Goal: Task Accomplishment & Management: Manage account settings

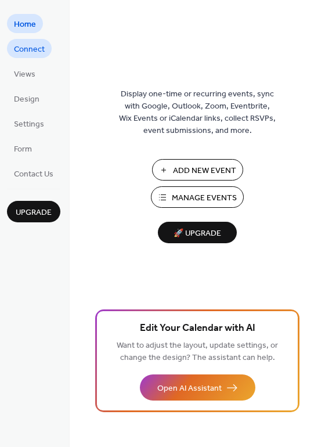
click at [38, 49] on span "Connect" at bounding box center [29, 50] width 31 height 12
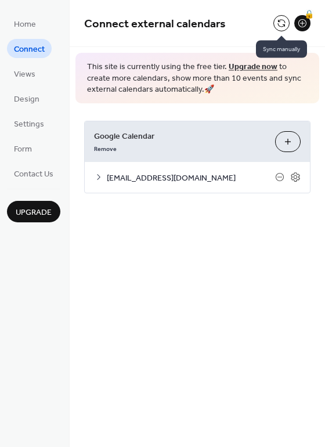
click at [279, 23] on button at bounding box center [281, 23] width 16 height 16
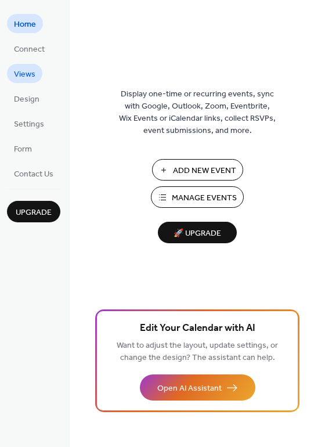
click at [23, 69] on span "Views" at bounding box center [24, 74] width 21 height 12
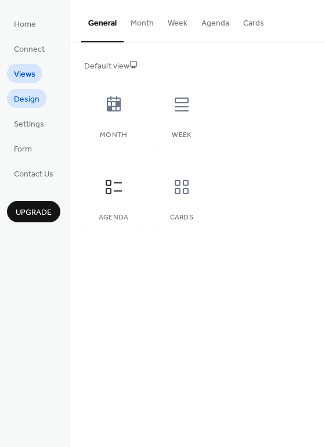
click at [23, 104] on span "Design" at bounding box center [27, 99] width 26 height 12
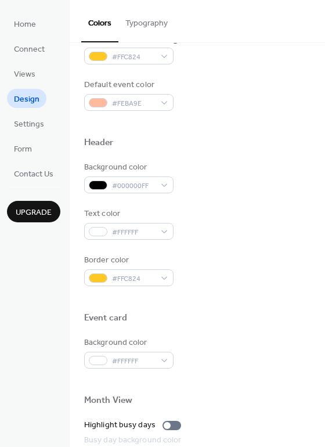
scroll to position [321, 0]
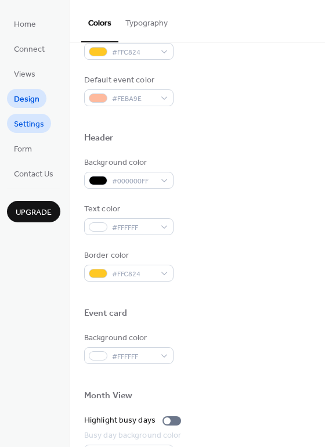
click at [28, 118] on span "Settings" at bounding box center [29, 124] width 30 height 12
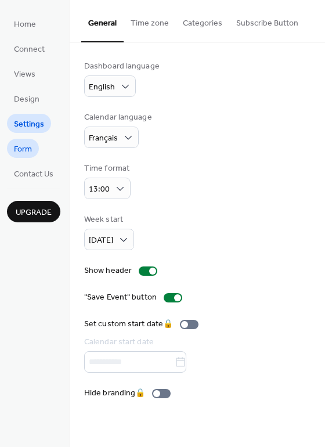
click at [23, 149] on span "Form" at bounding box center [23, 149] width 18 height 12
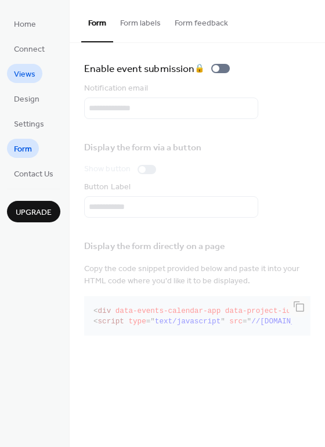
click at [24, 70] on span "Views" at bounding box center [24, 74] width 21 height 12
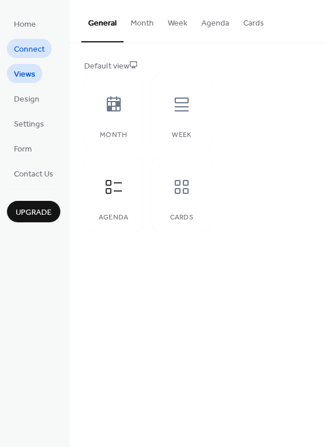
click at [27, 51] on span "Connect" at bounding box center [29, 50] width 31 height 12
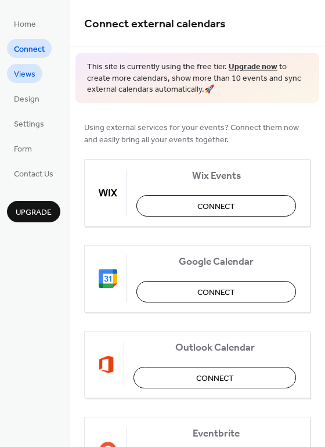
click at [23, 74] on span "Views" at bounding box center [24, 74] width 21 height 12
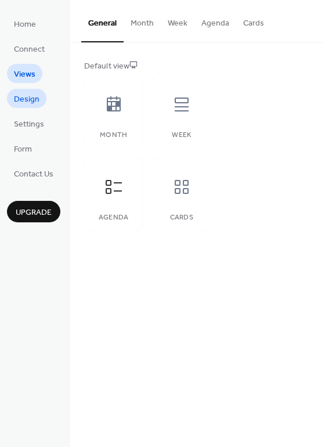
click at [22, 93] on span "Design" at bounding box center [27, 99] width 26 height 12
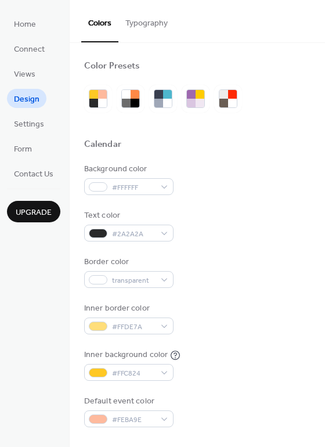
scroll to position [-1, 0]
click at [147, 19] on button "Typography" at bounding box center [146, 20] width 56 height 41
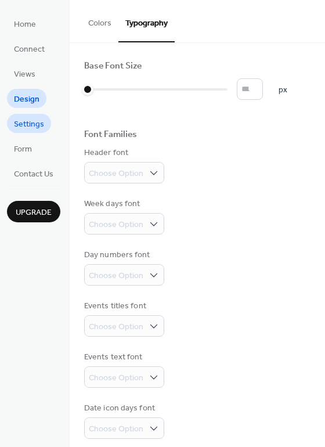
click at [31, 123] on span "Settings" at bounding box center [29, 124] width 30 height 12
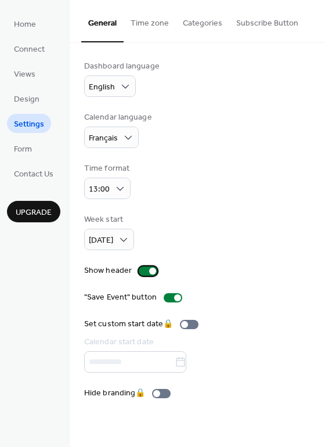
click at [151, 268] on div at bounding box center [152, 271] width 7 height 7
click at [144, 269] on div at bounding box center [143, 271] width 7 height 7
click at [148, 21] on button "Time zone" at bounding box center [150, 20] width 52 height 41
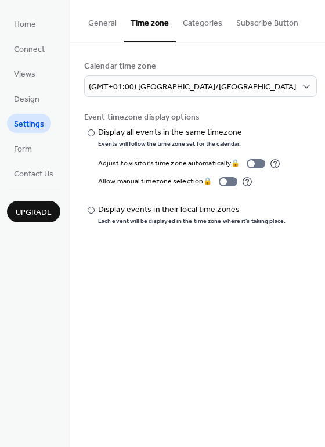
click at [204, 28] on button "Categories" at bounding box center [202, 20] width 53 height 41
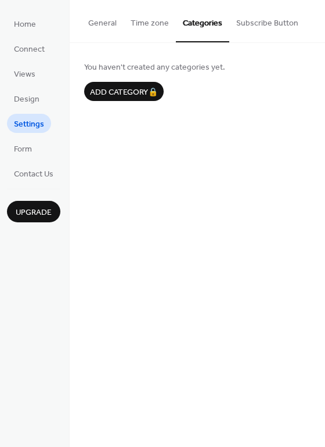
click at [252, 29] on button "Subscribe Button" at bounding box center [267, 20] width 76 height 41
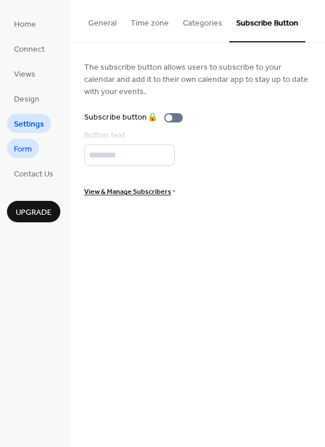
click at [28, 147] on span "Form" at bounding box center [23, 149] width 18 height 12
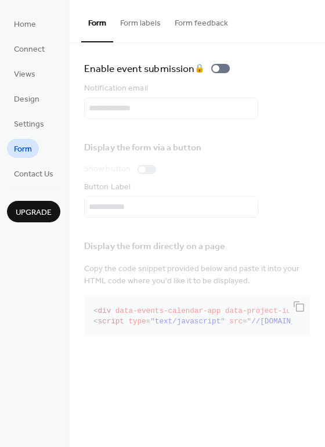
click at [136, 23] on button "Form labels" at bounding box center [140, 20] width 55 height 41
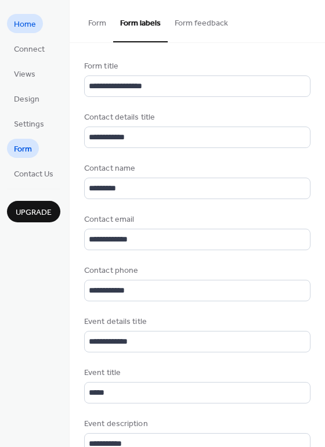
click at [27, 25] on span "Home" at bounding box center [25, 25] width 22 height 12
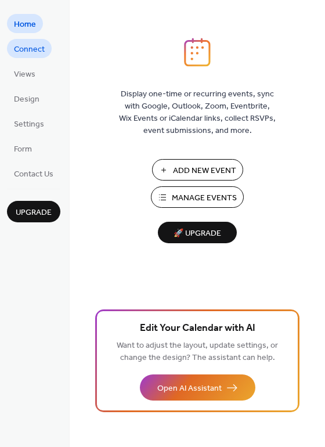
click at [30, 52] on span "Connect" at bounding box center [29, 50] width 31 height 12
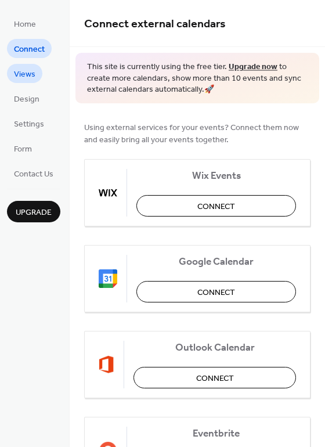
click at [22, 73] on span "Views" at bounding box center [24, 74] width 21 height 12
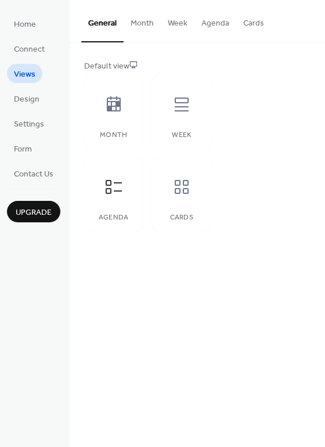
click at [138, 26] on button "Month" at bounding box center [142, 20] width 37 height 41
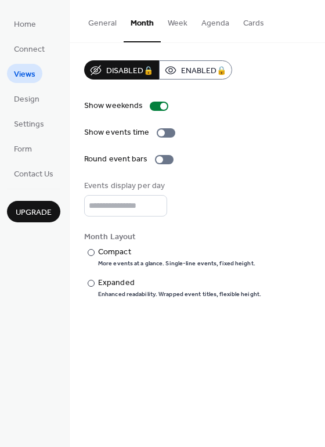
click at [99, 24] on button "General" at bounding box center [102, 20] width 42 height 41
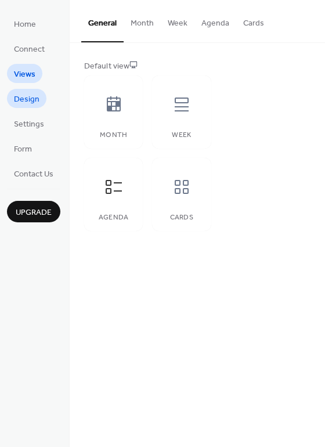
click at [34, 98] on span "Design" at bounding box center [27, 99] width 26 height 12
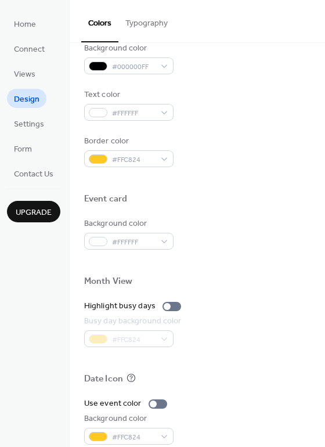
scroll to position [443, 0]
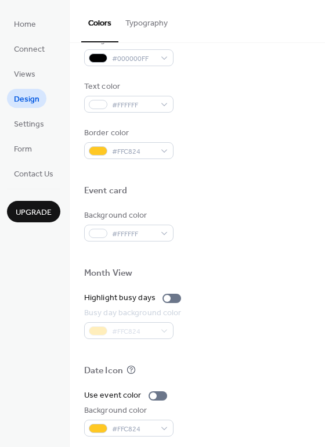
click at [153, 23] on button "Typography" at bounding box center [146, 20] width 56 height 41
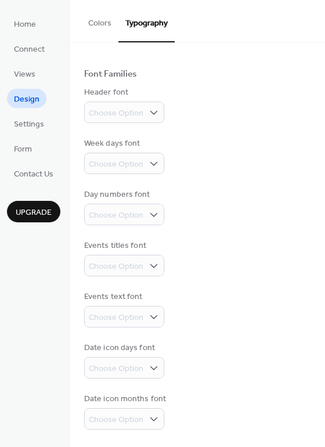
scroll to position [64, 0]
click at [25, 122] on span "Settings" at bounding box center [29, 124] width 30 height 12
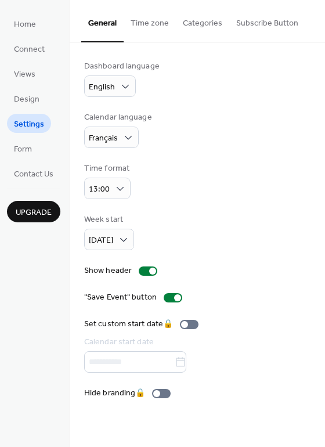
click at [157, 25] on button "Time zone" at bounding box center [150, 20] width 52 height 41
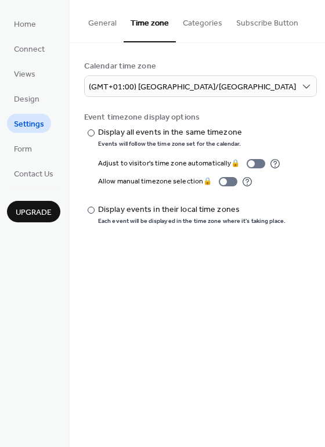
click at [197, 21] on button "Categories" at bounding box center [202, 20] width 53 height 41
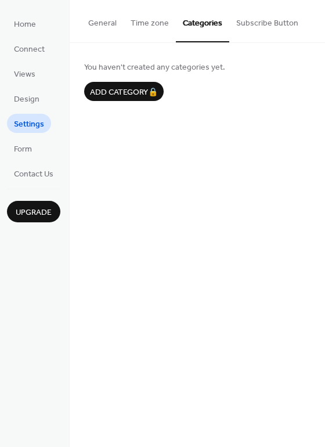
click at [100, 23] on button "General" at bounding box center [102, 20] width 42 height 41
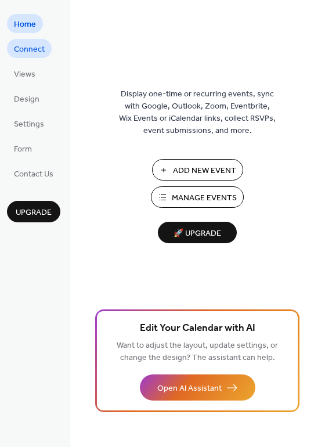
click at [30, 49] on span "Connect" at bounding box center [29, 50] width 31 height 12
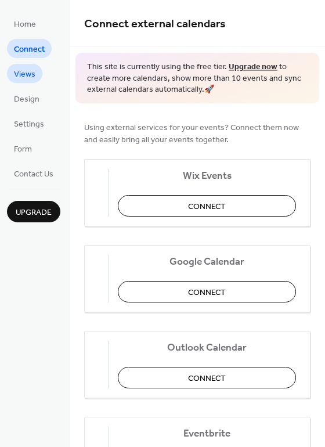
click at [28, 77] on span "Views" at bounding box center [24, 74] width 21 height 12
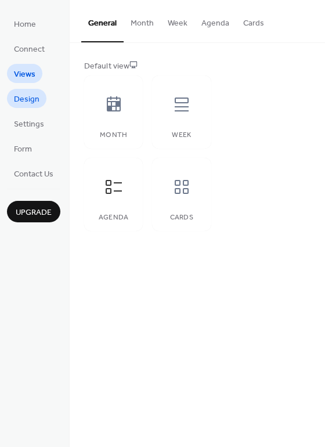
click at [24, 99] on span "Design" at bounding box center [27, 99] width 26 height 12
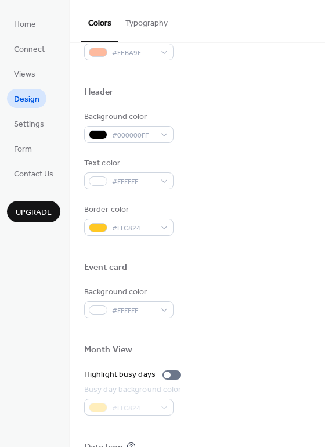
scroll to position [361, 0]
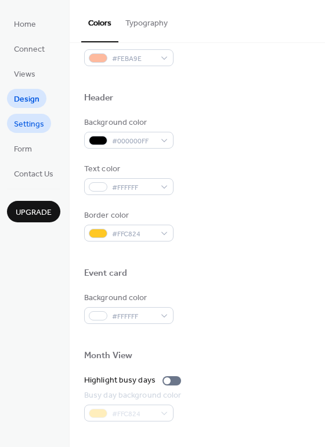
click at [23, 124] on span "Settings" at bounding box center [29, 124] width 30 height 12
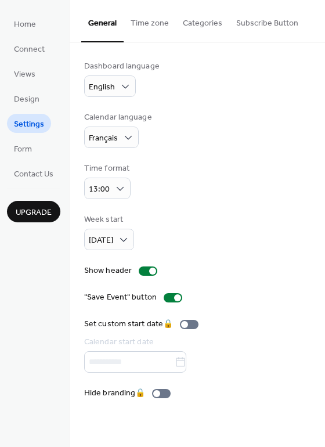
click at [23, 124] on span "Settings" at bounding box center [29, 124] width 30 height 12
click at [212, 163] on div "Time format 13:00" at bounding box center [197, 181] width 226 height 37
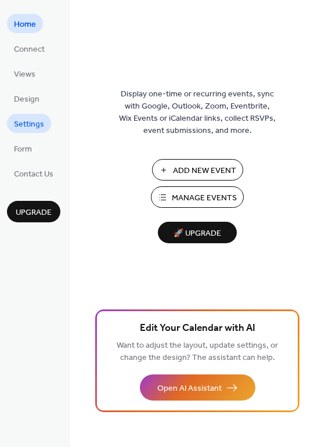
click at [31, 119] on span "Settings" at bounding box center [29, 124] width 30 height 12
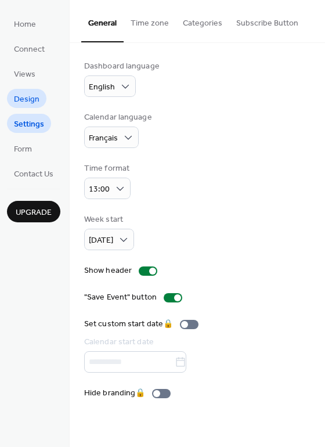
click at [26, 100] on span "Design" at bounding box center [27, 99] width 26 height 12
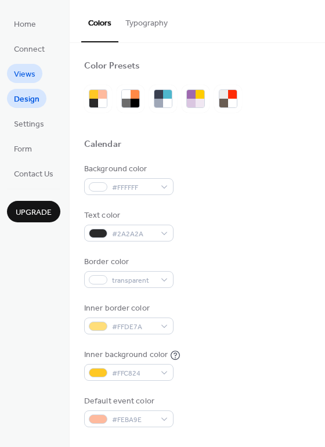
click at [28, 77] on span "Views" at bounding box center [24, 74] width 21 height 12
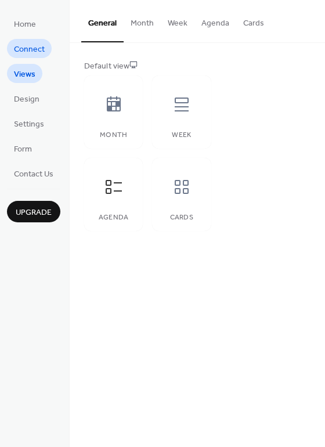
click at [31, 49] on span "Connect" at bounding box center [29, 50] width 31 height 12
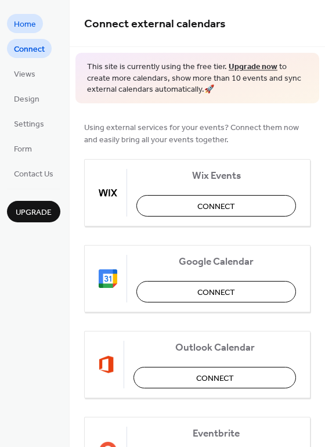
click at [27, 27] on span "Home" at bounding box center [25, 25] width 22 height 12
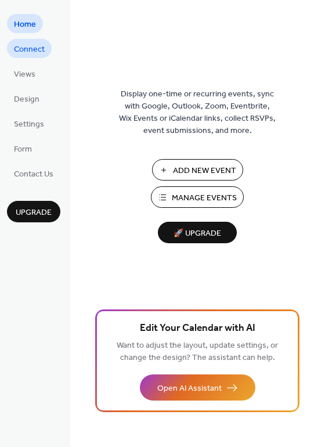
click at [34, 51] on span "Connect" at bounding box center [29, 50] width 31 height 12
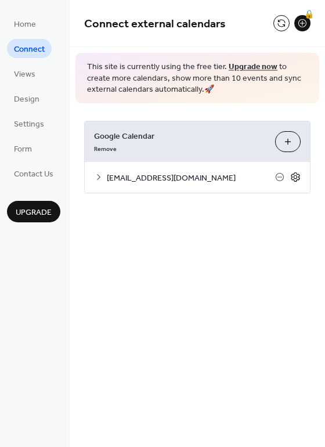
click at [296, 176] on icon at bounding box center [295, 177] width 10 height 10
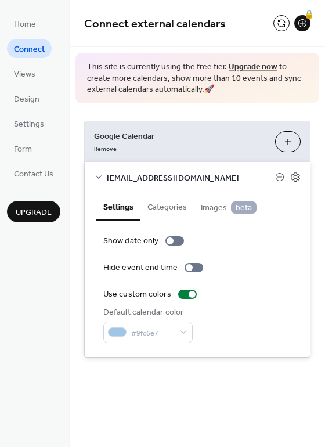
click at [174, 203] on button "Categories" at bounding box center [166, 206] width 53 height 27
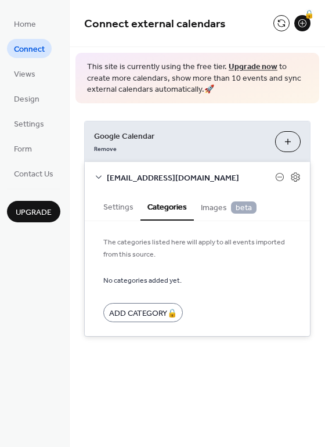
click at [212, 205] on span "Images beta" at bounding box center [229, 207] width 56 height 13
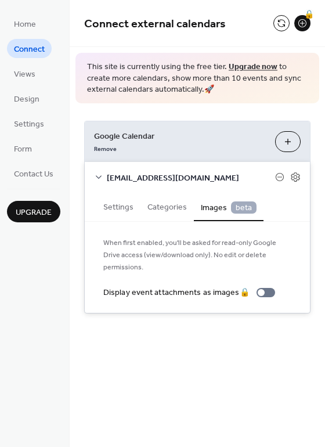
click at [118, 208] on button "Settings" at bounding box center [118, 206] width 44 height 27
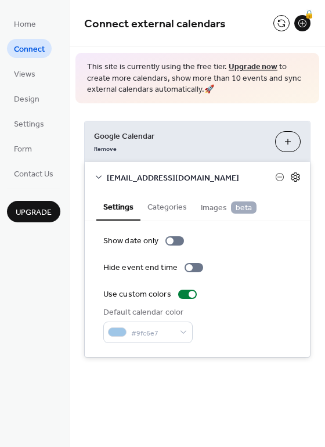
click at [298, 175] on icon at bounding box center [295, 177] width 10 height 10
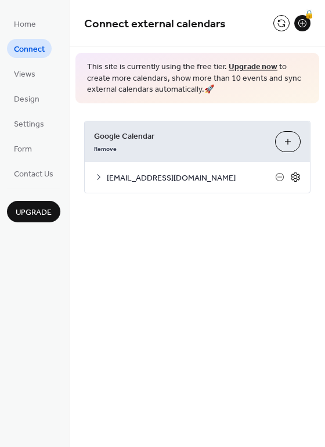
click at [298, 175] on icon at bounding box center [295, 177] width 10 height 10
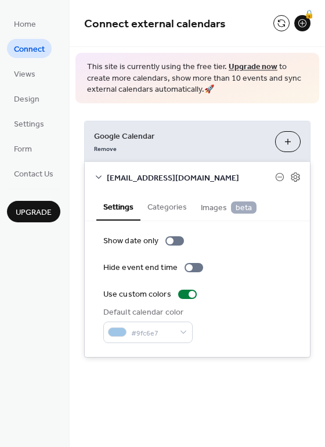
click at [286, 141] on button "Choose Calendars" at bounding box center [288, 141] width 26 height 21
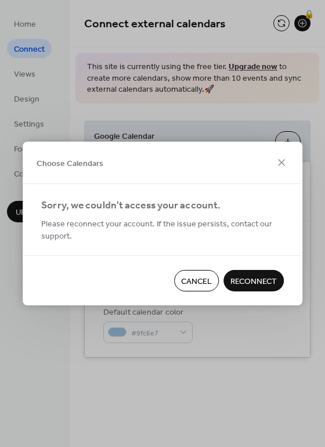
click at [197, 281] on span "Cancel" at bounding box center [196, 282] width 31 height 12
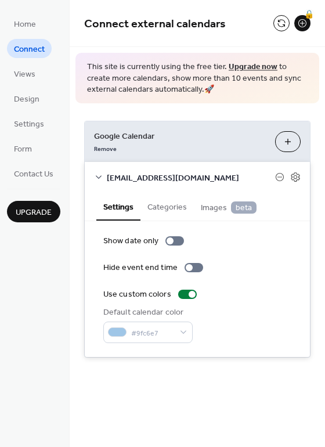
click at [98, 172] on icon at bounding box center [98, 176] width 9 height 9
